Goal: Task Accomplishment & Management: Use online tool/utility

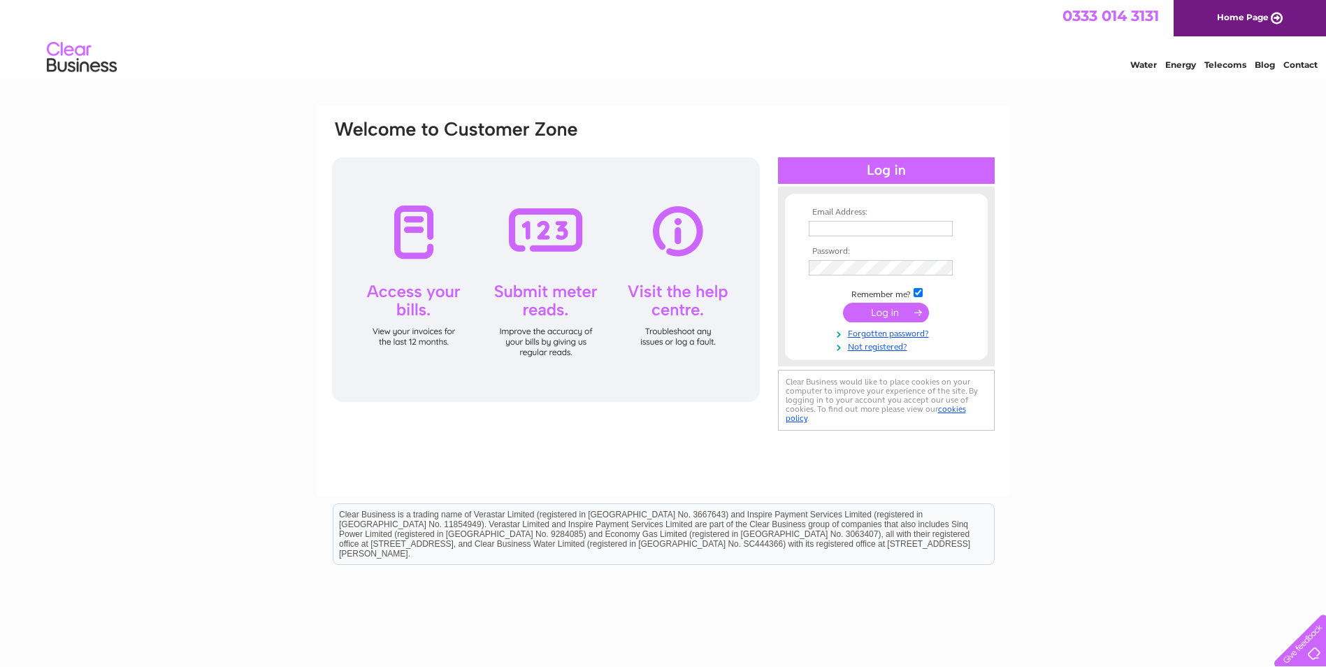
type input "[EMAIL_ADDRESS][DOMAIN_NAME]"
click at [858, 314] on input "submit" at bounding box center [886, 313] width 86 height 20
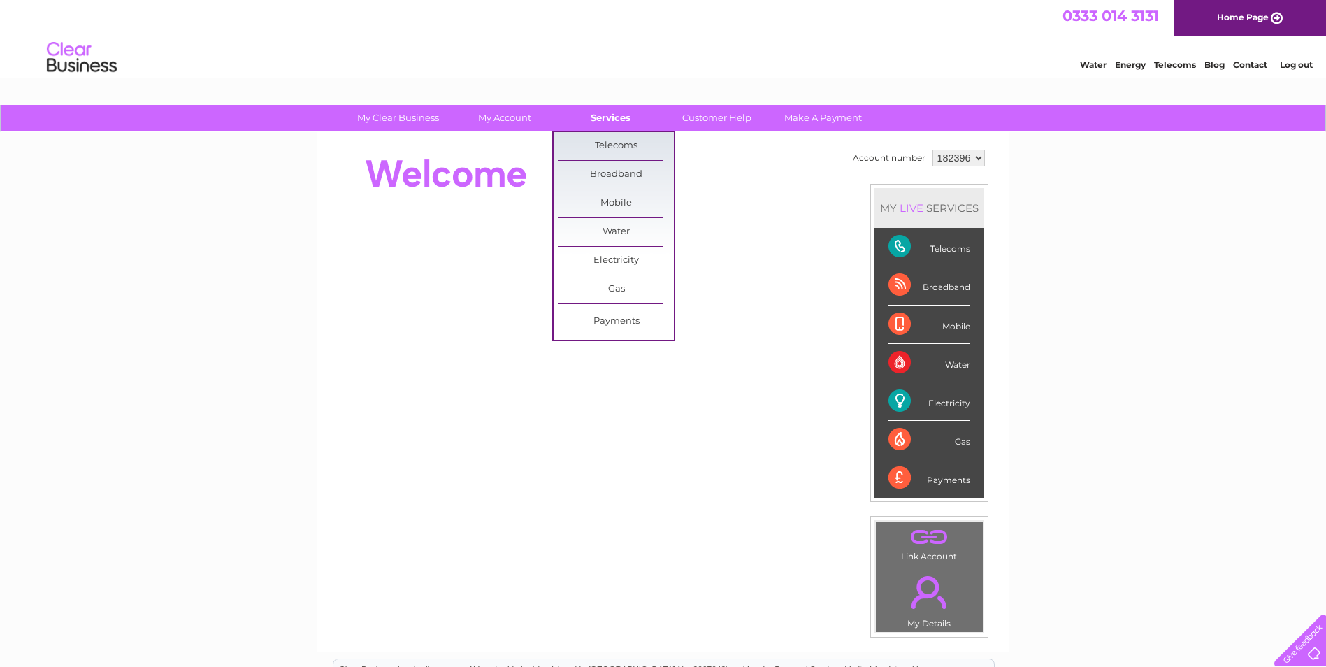
click at [599, 115] on link "Services" at bounding box center [610, 118] width 115 height 26
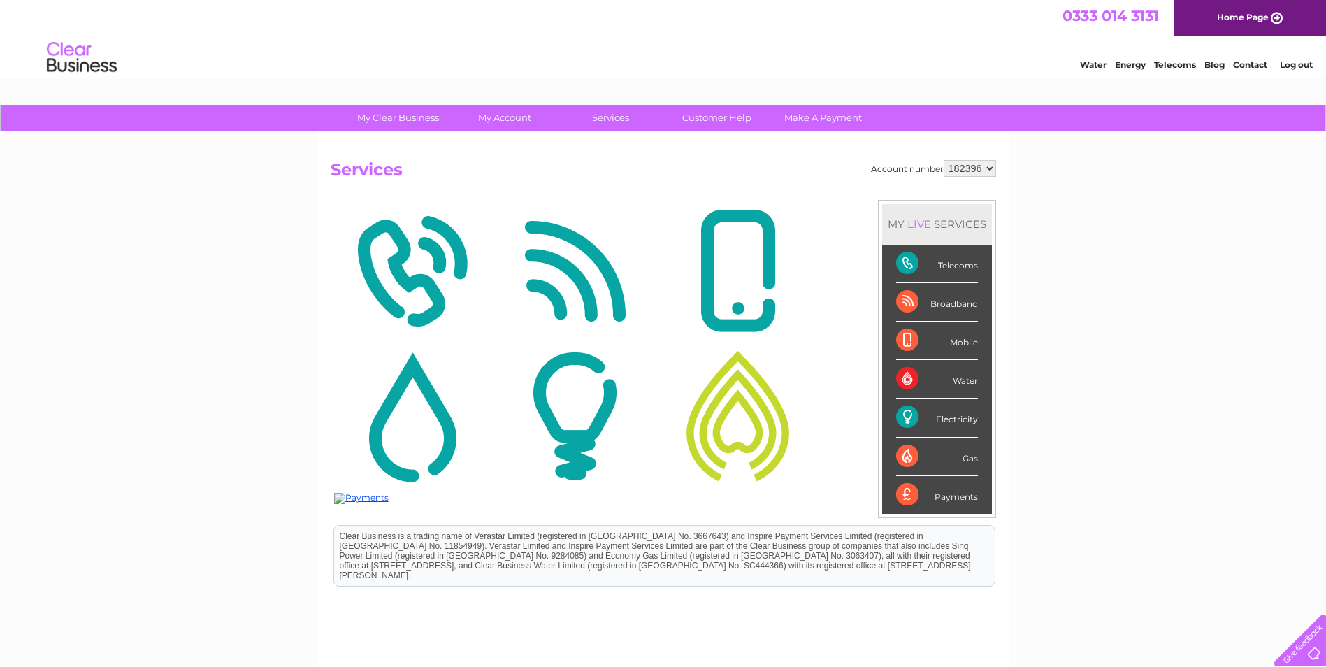
click at [919, 419] on div "Electricity" at bounding box center [937, 418] width 82 height 38
click at [567, 450] on img at bounding box center [575, 416] width 156 height 136
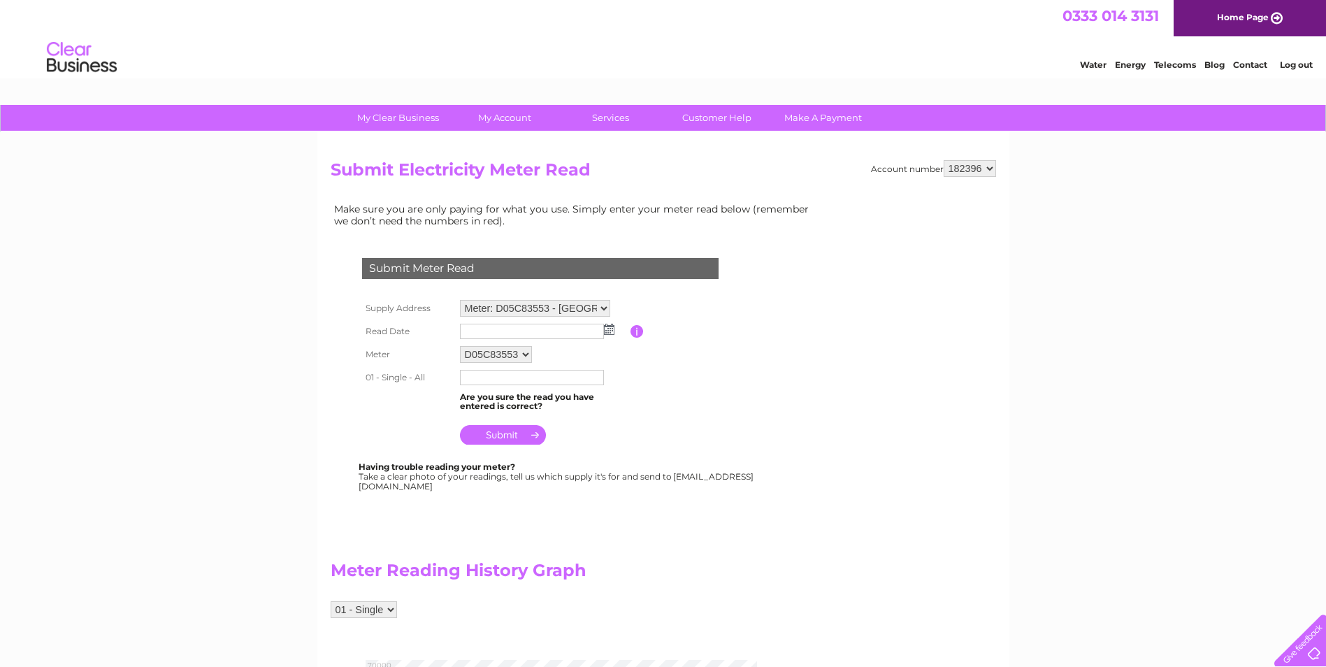
click at [610, 331] on img at bounding box center [609, 329] width 10 height 11
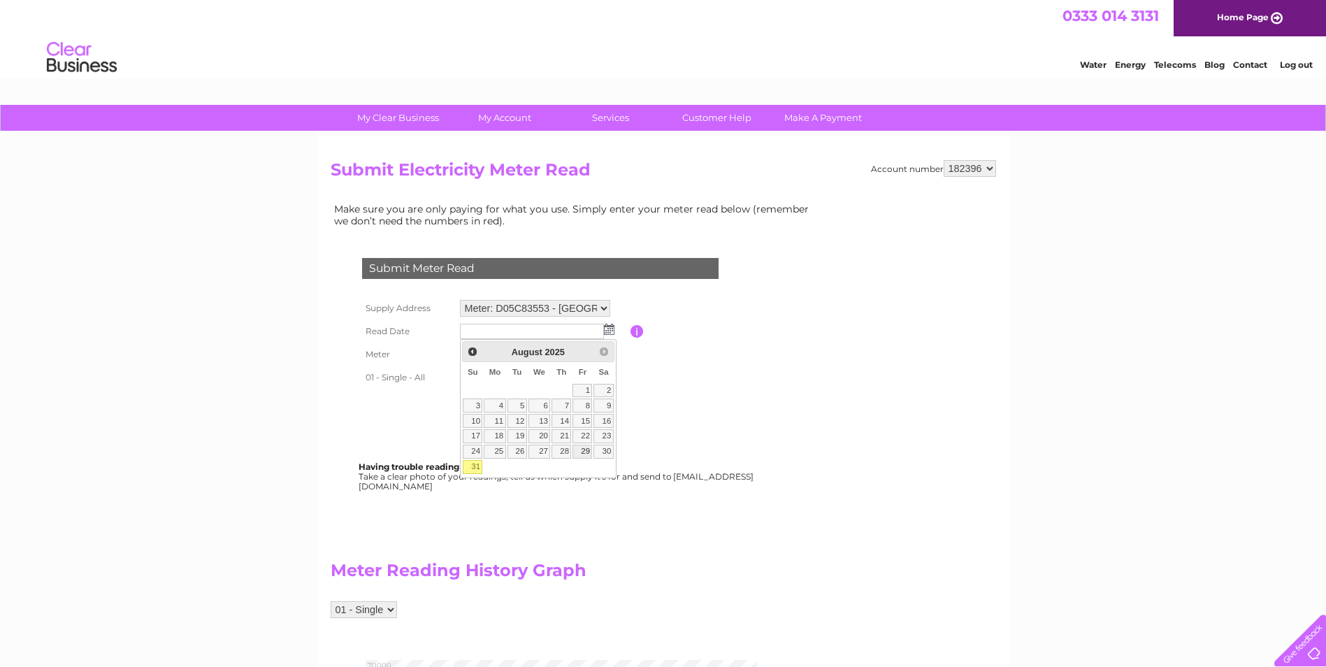
click at [579, 452] on link "29" at bounding box center [583, 452] width 20 height 14
type input "2025/08/29"
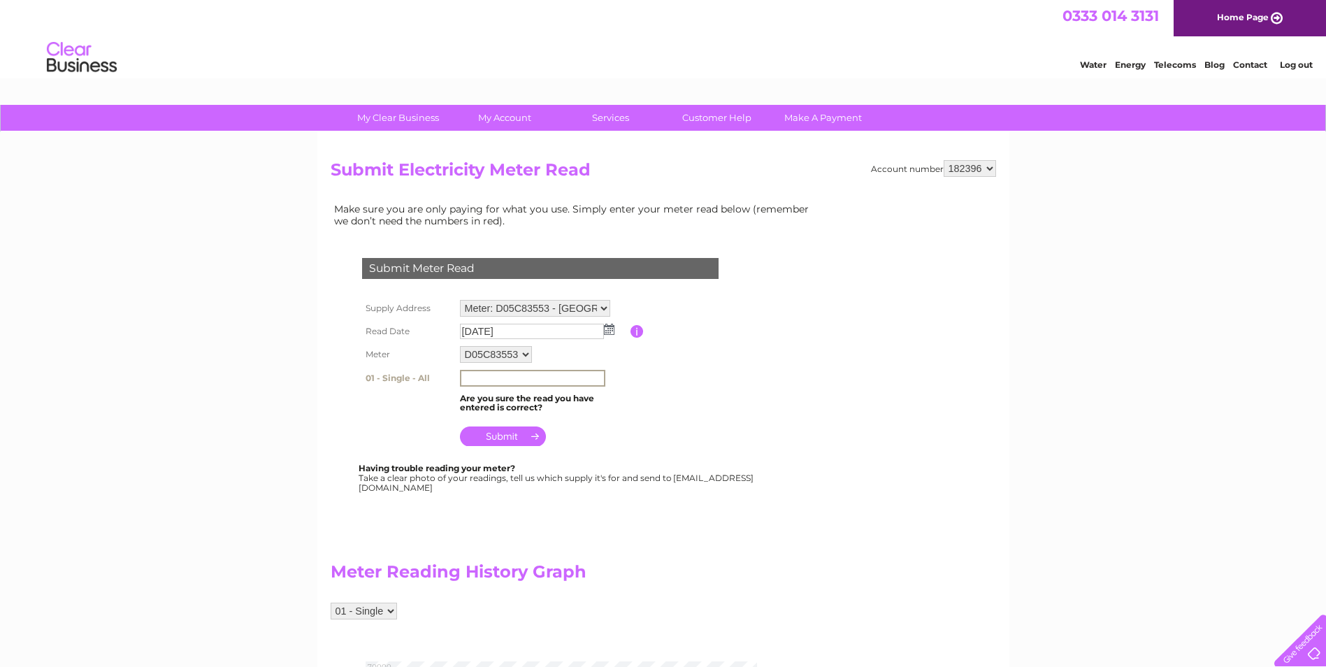
click at [465, 375] on input "text" at bounding box center [532, 378] width 145 height 17
type input "66173"
click at [494, 437] on input "submit" at bounding box center [503, 435] width 86 height 20
